Goal: Task Accomplishment & Management: Manage account settings

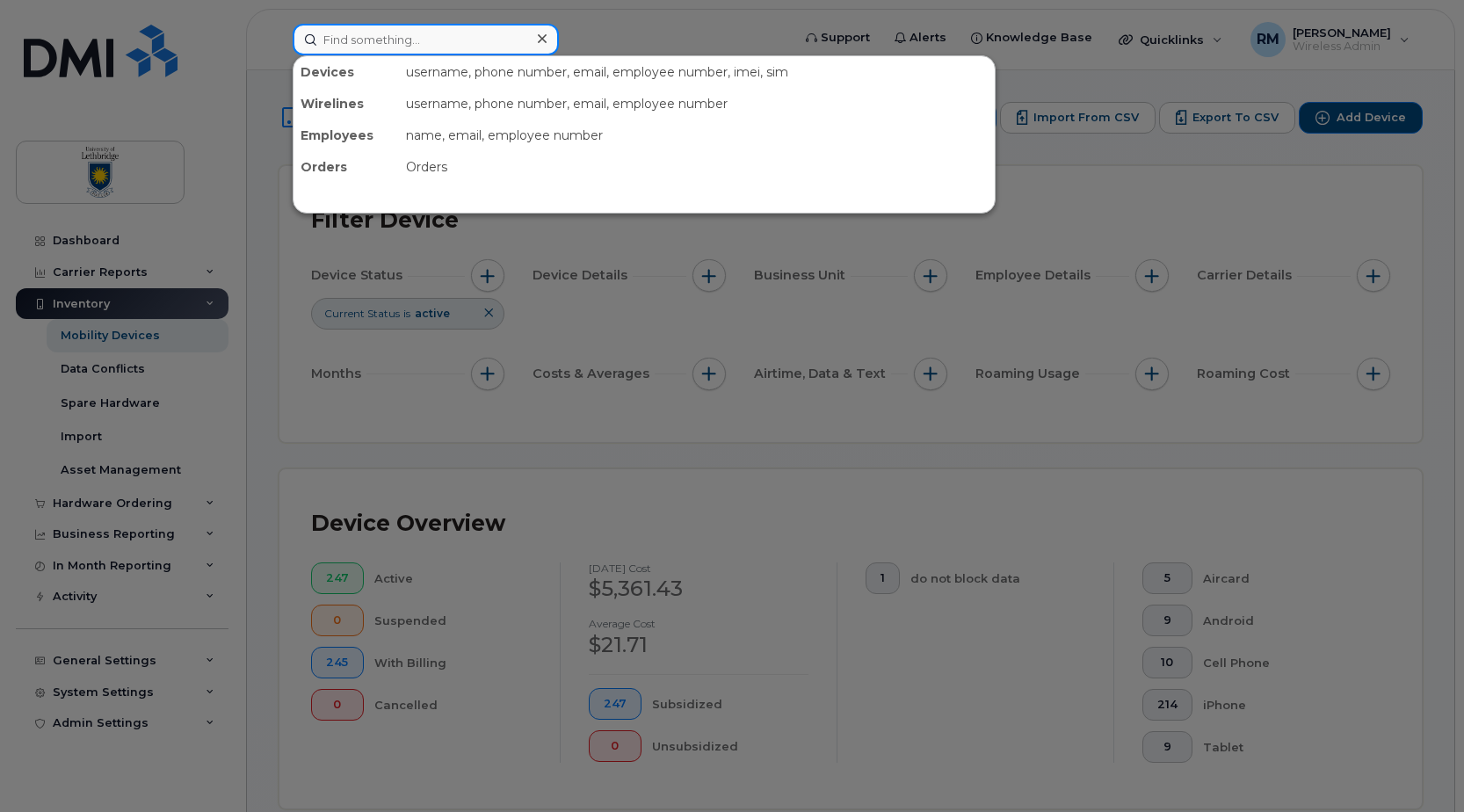
click at [380, 46] on input at bounding box center [426, 39] width 266 height 32
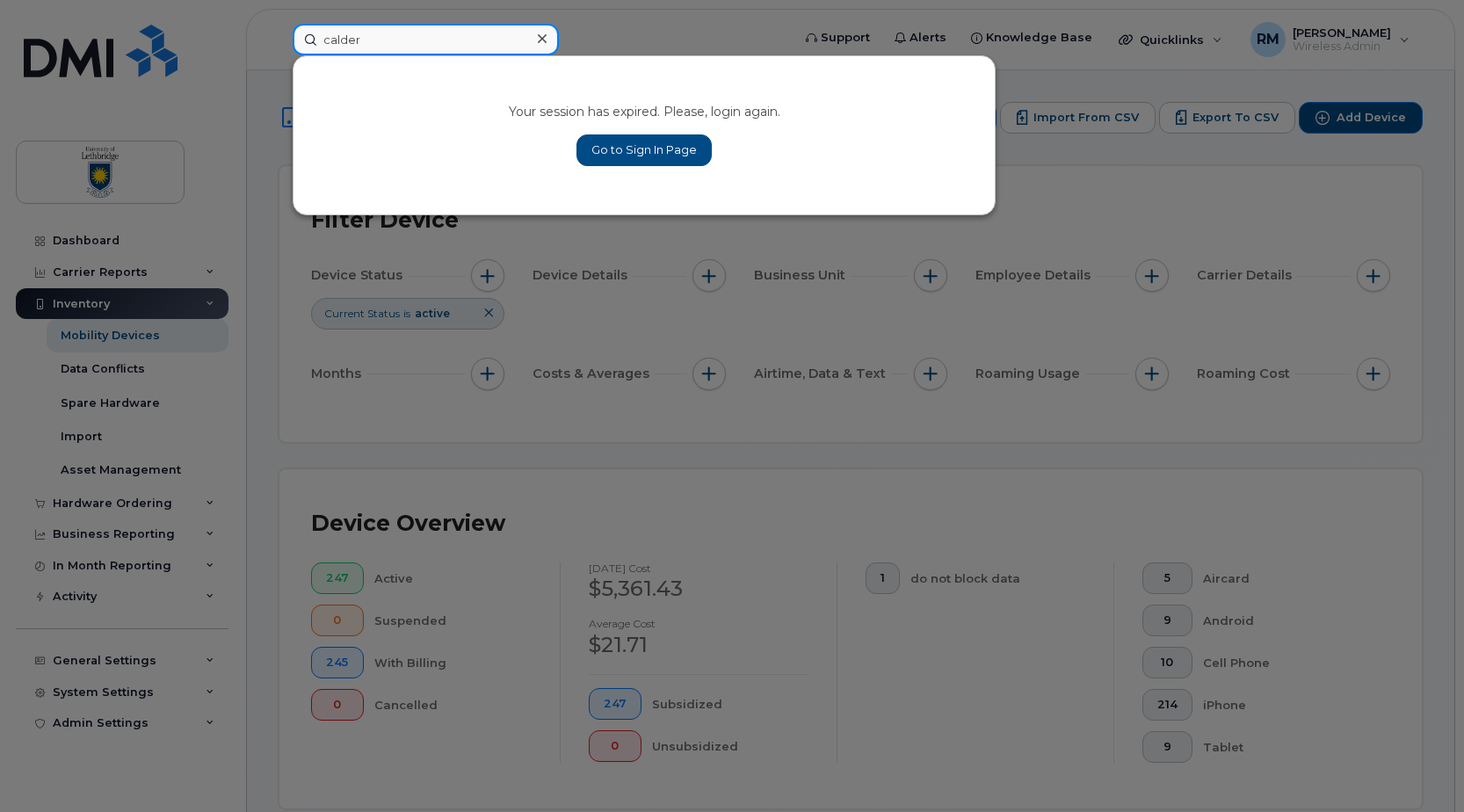
type input "calder"
click at [623, 146] on link "Go to Sign In Page" at bounding box center [643, 150] width 135 height 32
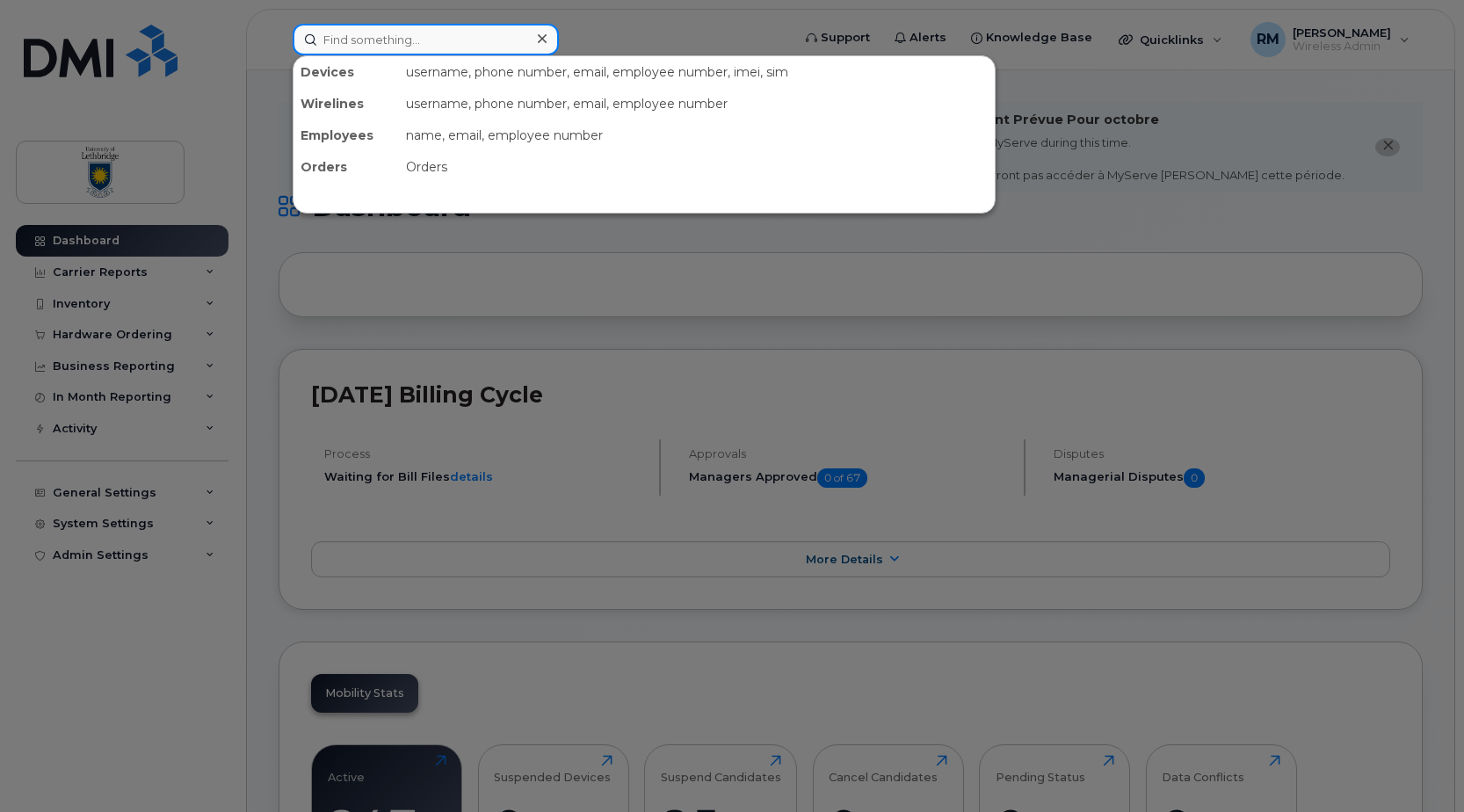
click at [430, 50] on input at bounding box center [426, 39] width 266 height 32
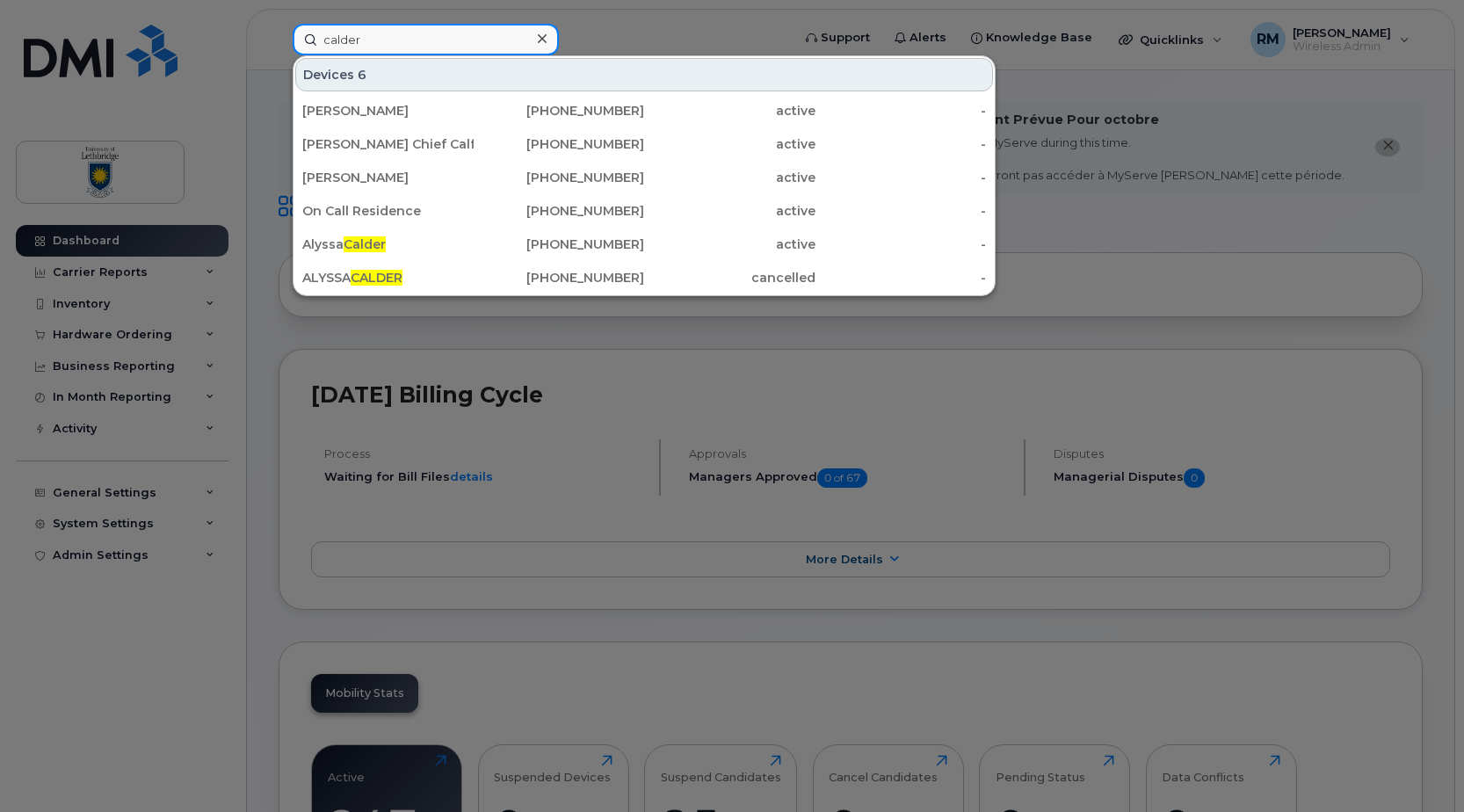
type input "calder"
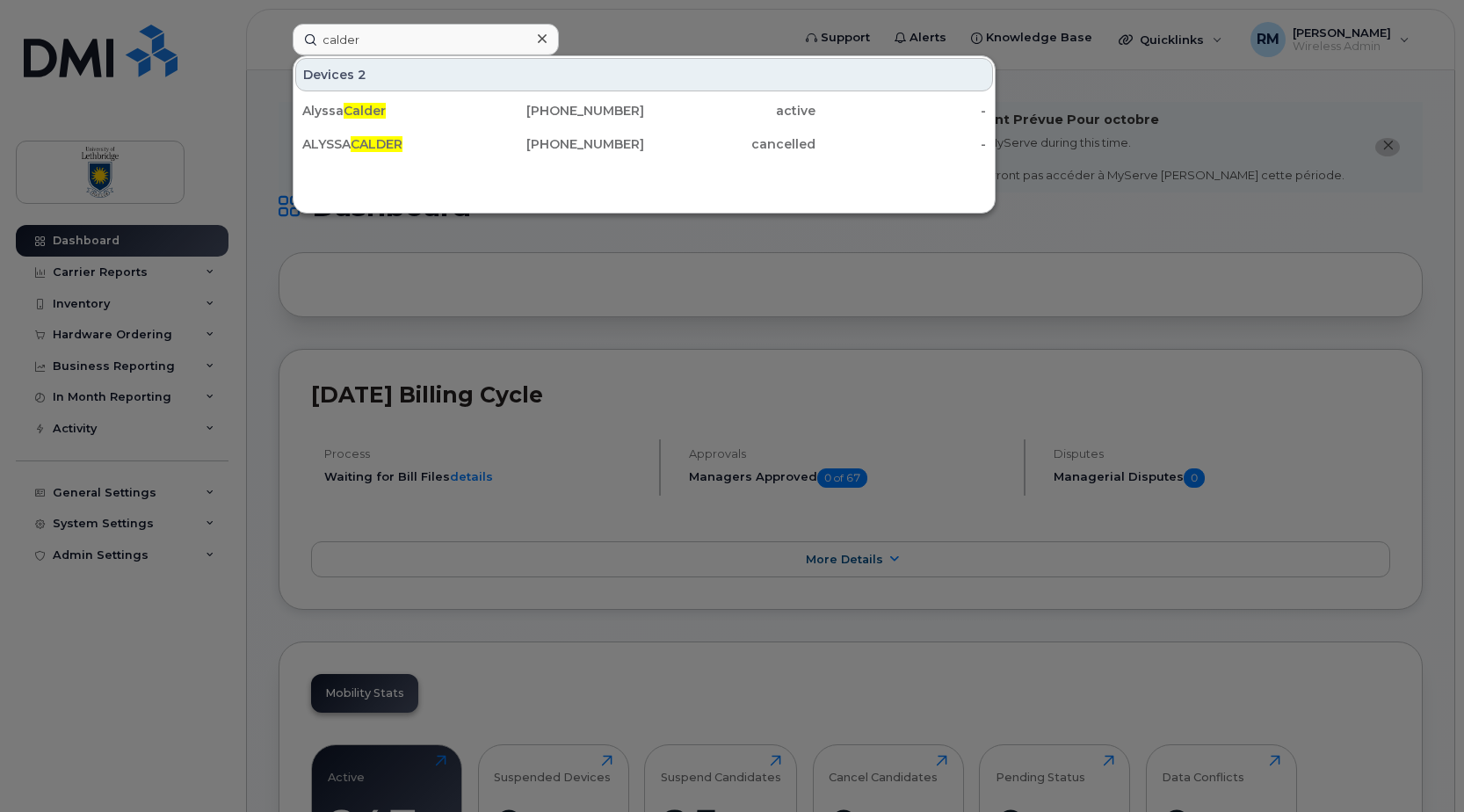
click at [989, 288] on div at bounding box center [732, 406] width 1464 height 812
click at [401, 47] on input "calder" at bounding box center [426, 39] width 266 height 32
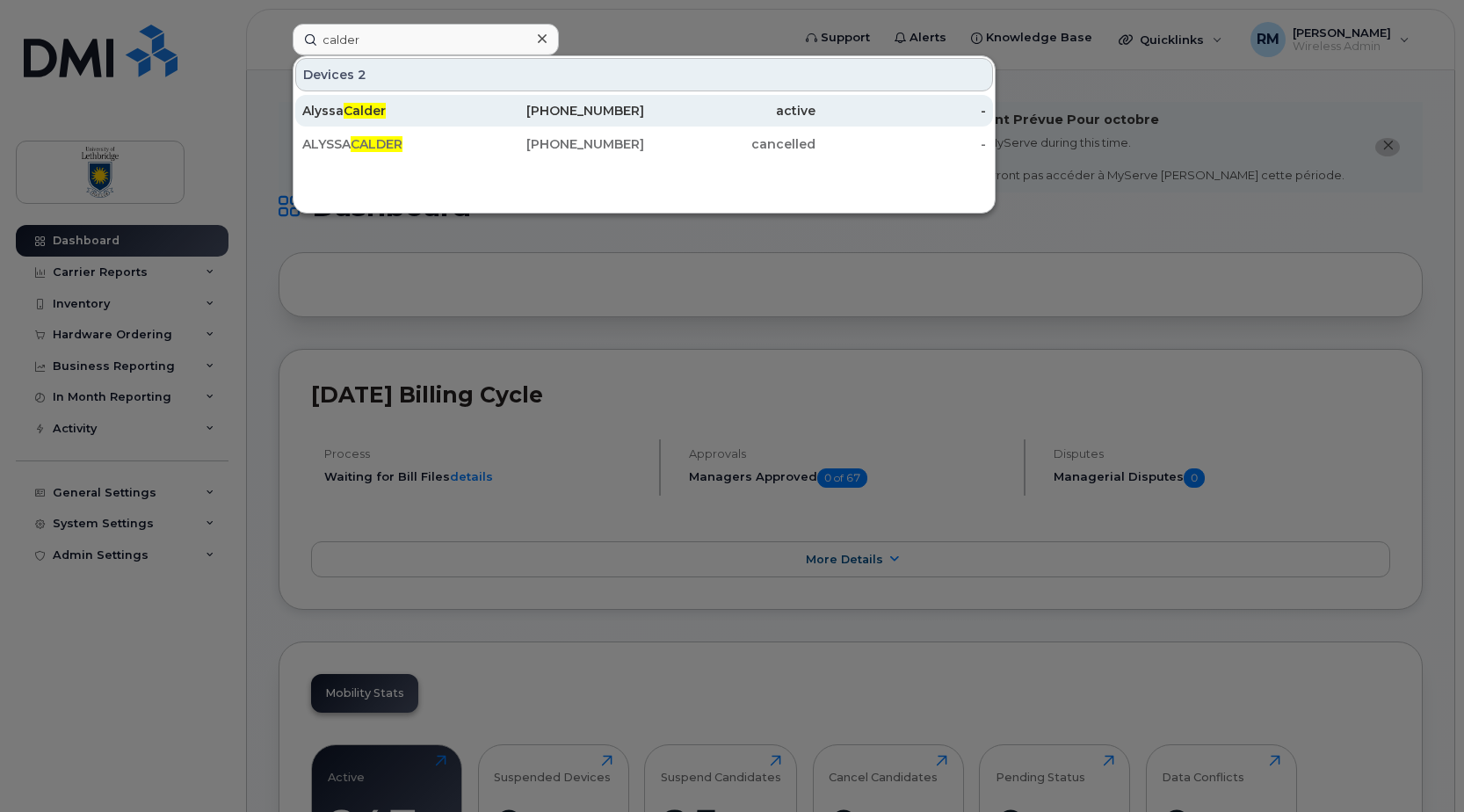
drag, startPoint x: 314, startPoint y: 110, endPoint x: 338, endPoint y: 114, distance: 24.3
click at [314, 110] on div "Alyssa Calder" at bounding box center [388, 111] width 172 height 17
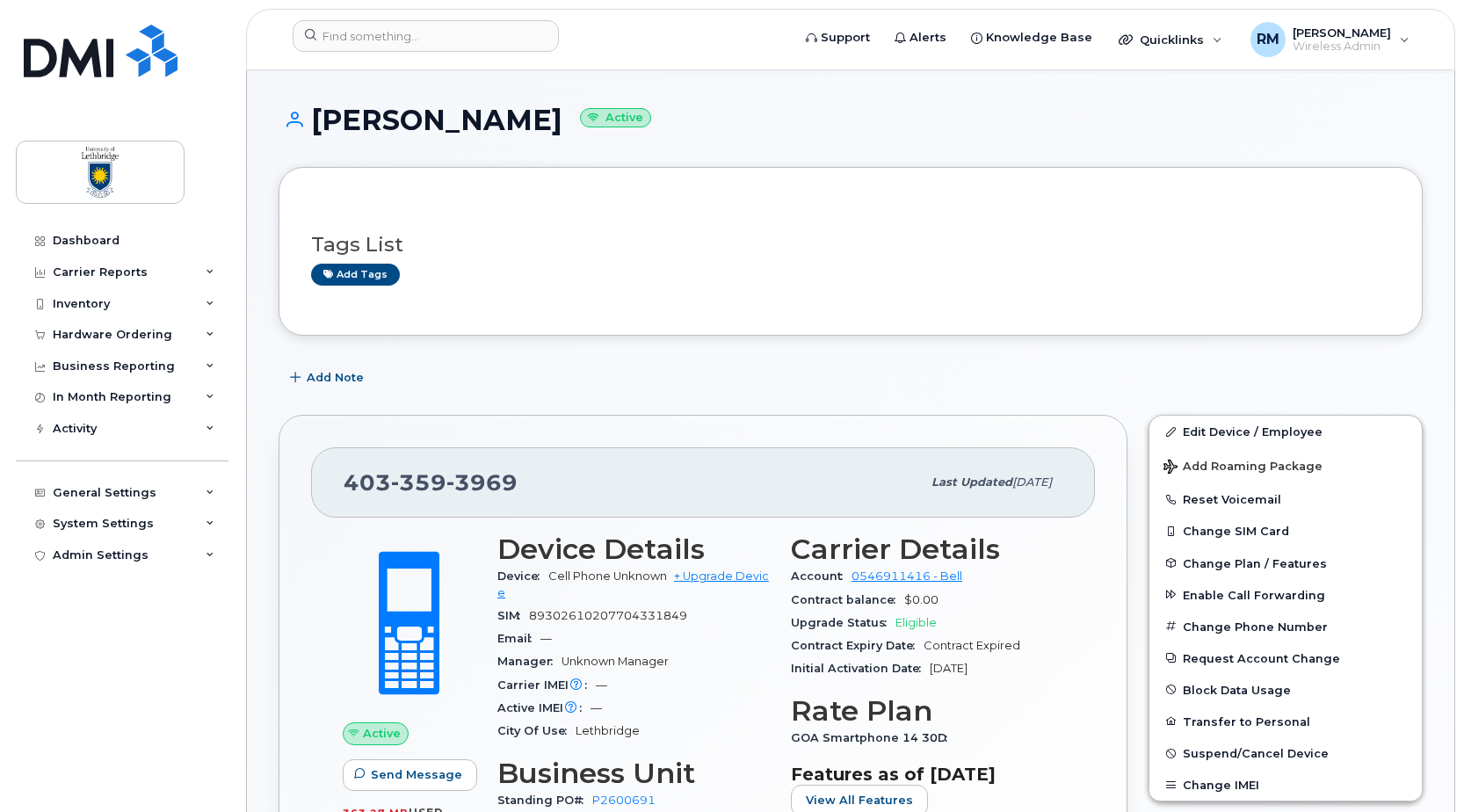
scroll to position [176, 0]
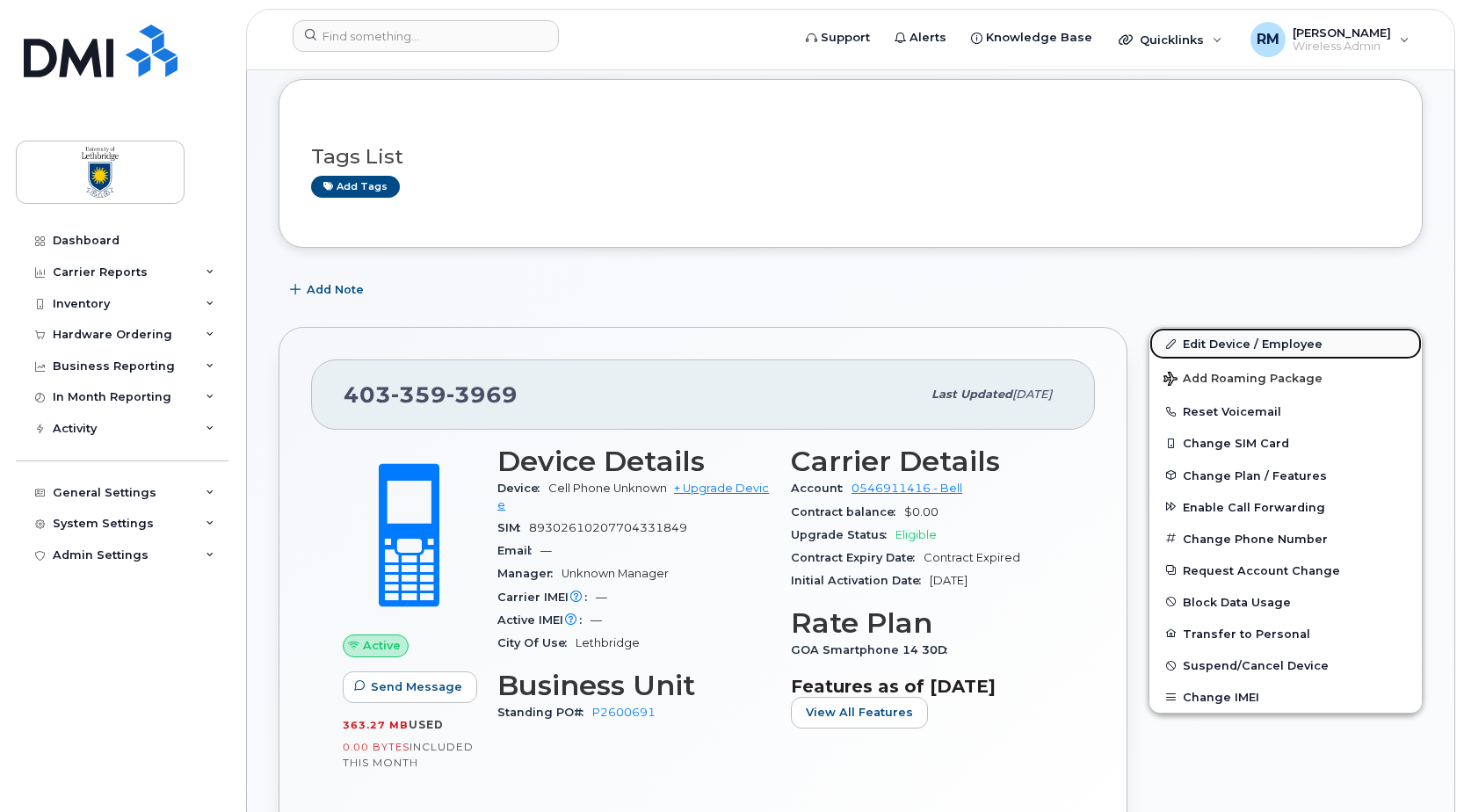
click at [1227, 340] on link "Edit Device / Employee" at bounding box center [1285, 343] width 273 height 32
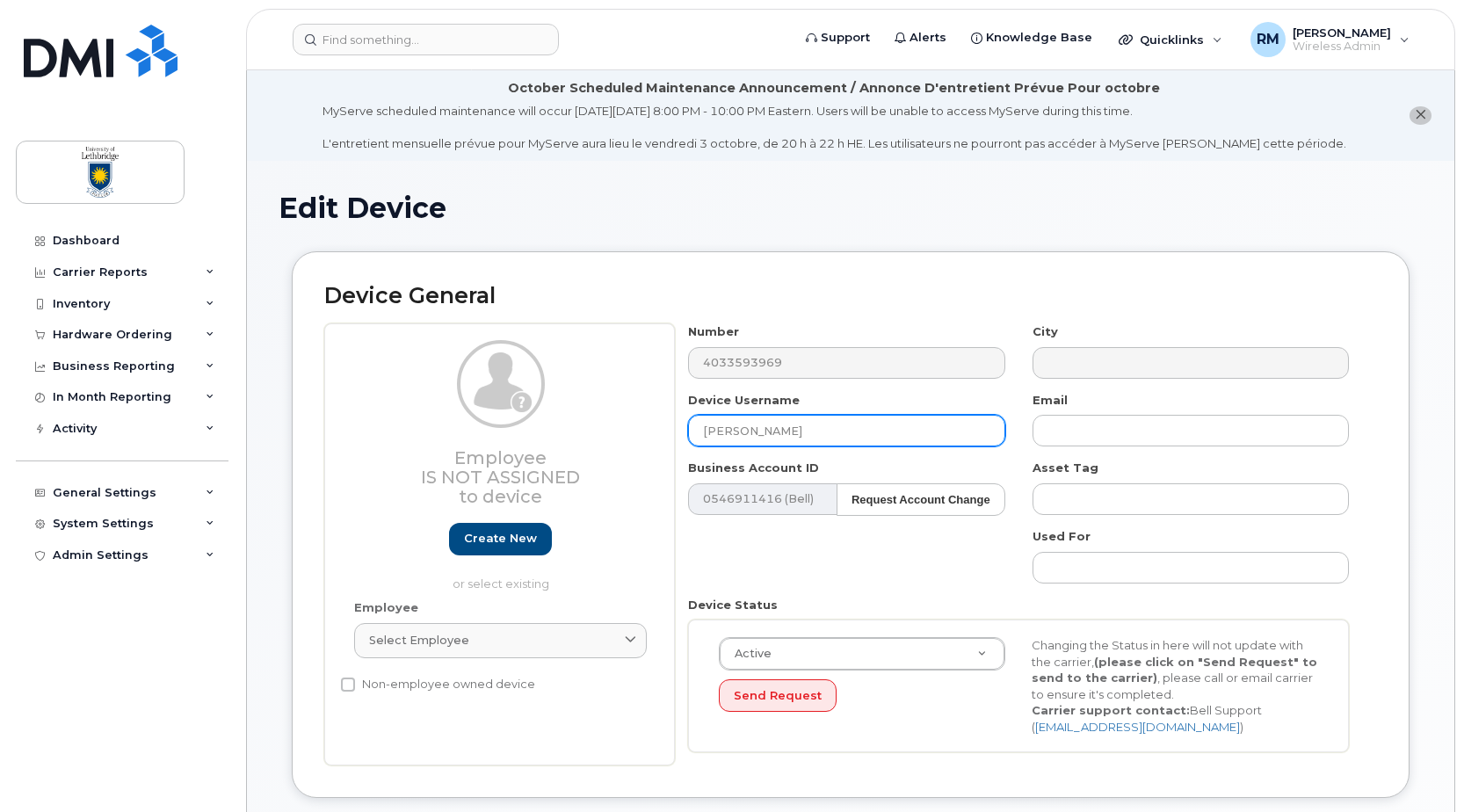
click at [704, 428] on input "[PERSON_NAME]" at bounding box center [846, 430] width 316 height 32
click at [923, 439] on input "Active line - Formerly [PERSON_NAME]" at bounding box center [846, 430] width 316 height 32
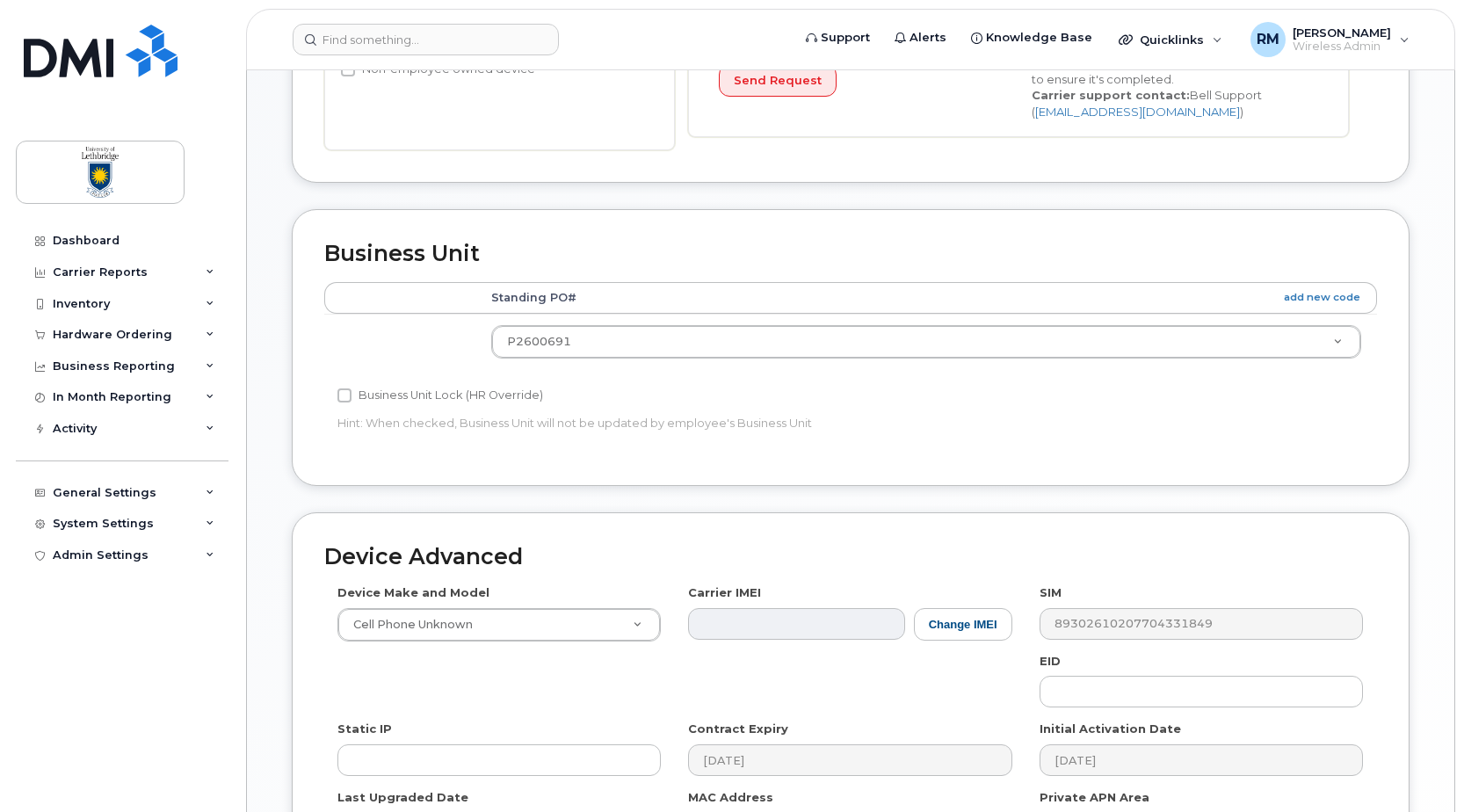
scroll to position [839, 0]
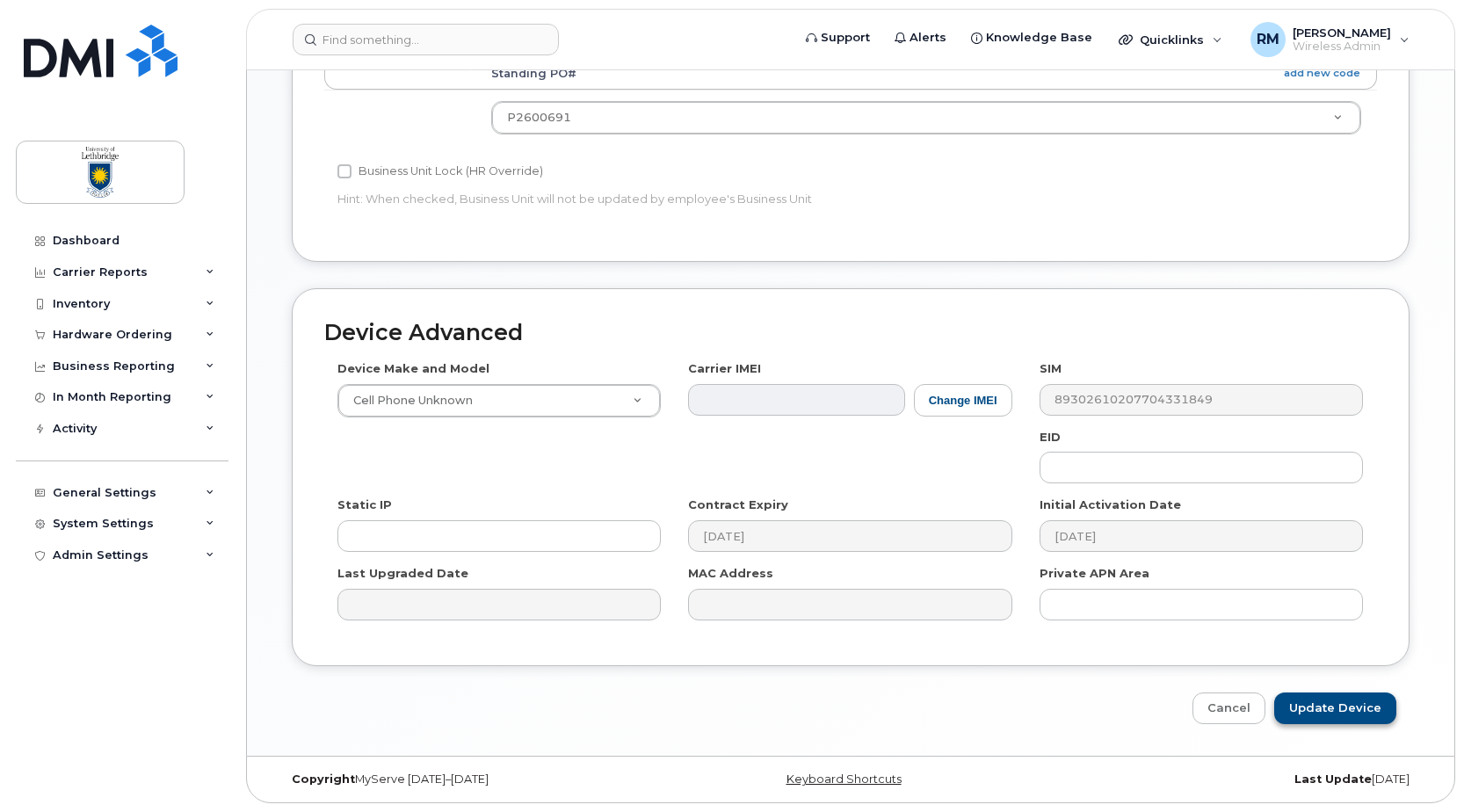
type input "Active line - Formerly [PERSON_NAME]"
click at [1330, 710] on input "Update Device" at bounding box center [1335, 709] width 122 height 33
type input "Saving..."
